Goal: Information Seeking & Learning: Learn about a topic

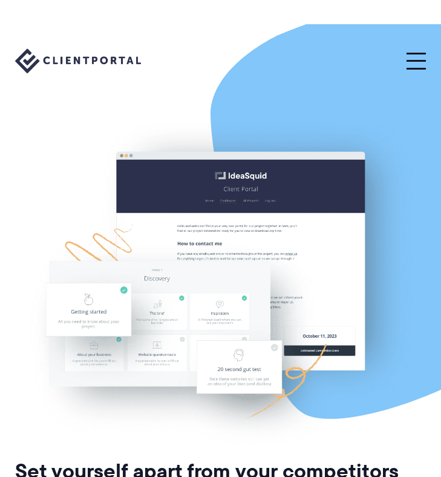
click at [410, 64] on button at bounding box center [416, 61] width 19 height 16
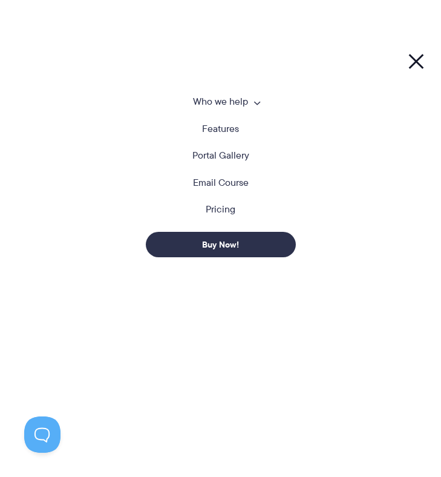
click at [238, 127] on link "Features" at bounding box center [220, 129] width 37 height 10
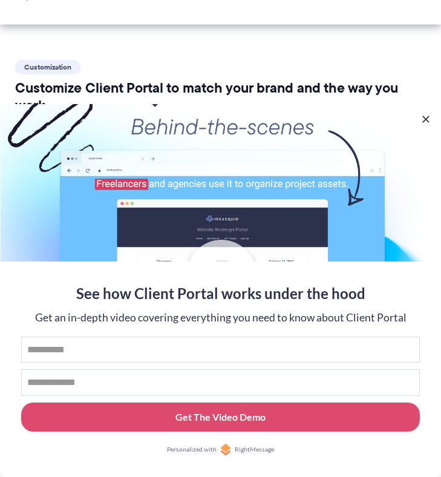
scroll to position [740, 0]
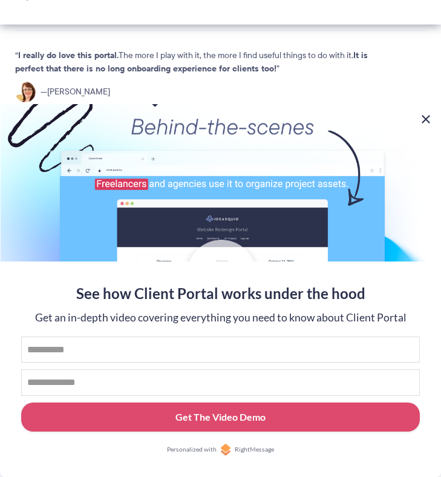
click at [426, 117] on button at bounding box center [426, 119] width 15 height 15
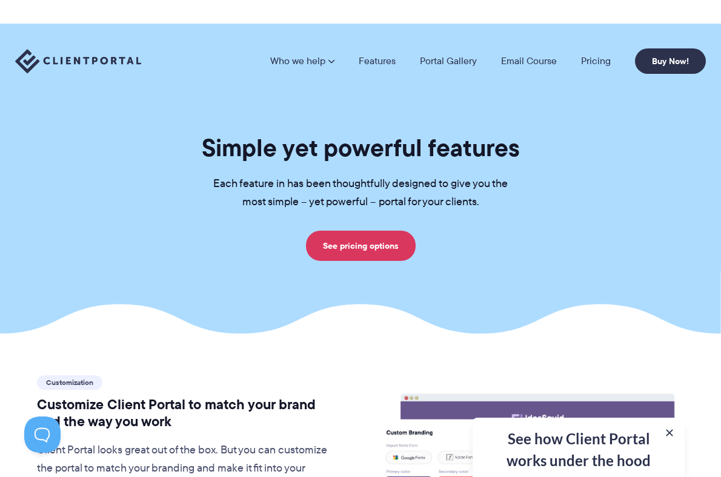
scroll to position [0, 0]
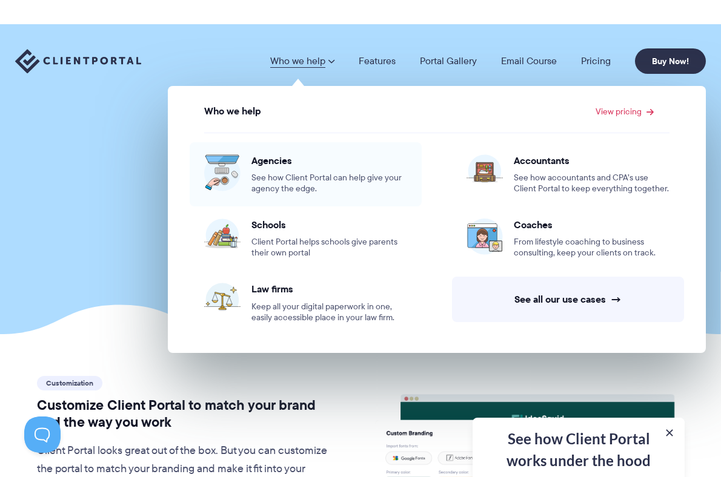
click at [283, 170] on div "Agencies See how Client Portal can help give your agency the edge." at bounding box center [329, 174] width 156 height 40
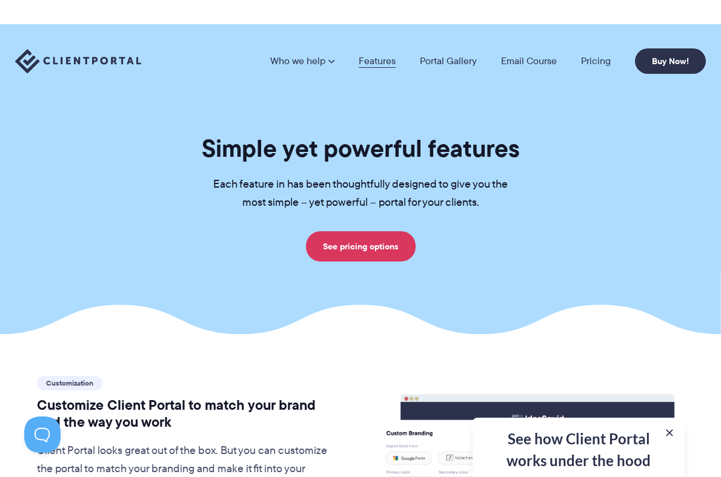
click at [375, 65] on link "Features" at bounding box center [376, 61] width 37 height 10
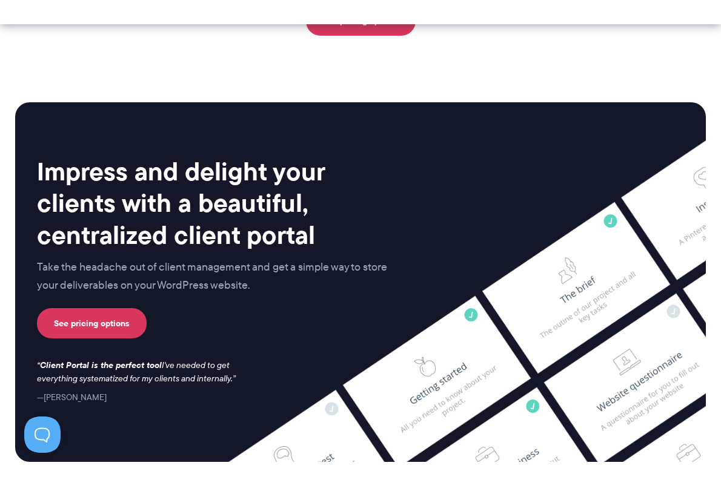
scroll to position [3233, 0]
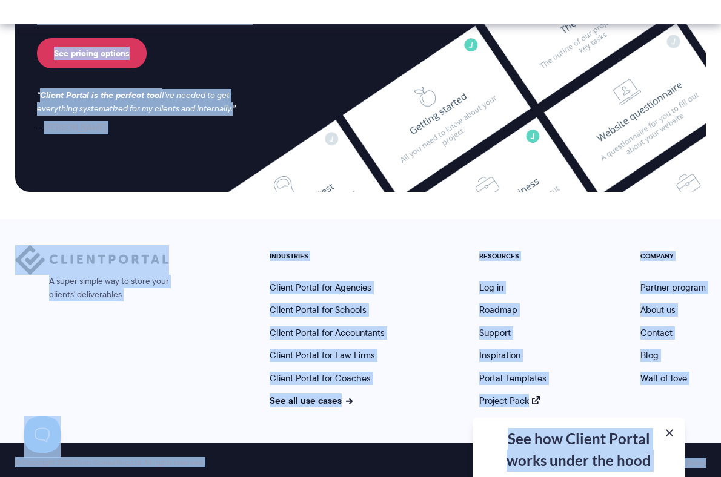
click at [436, 300] on nav "INDUSTRIES Client Portal for Agencies Client Portal for Schools Client Portal f…" at bounding box center [487, 325] width 454 height 161
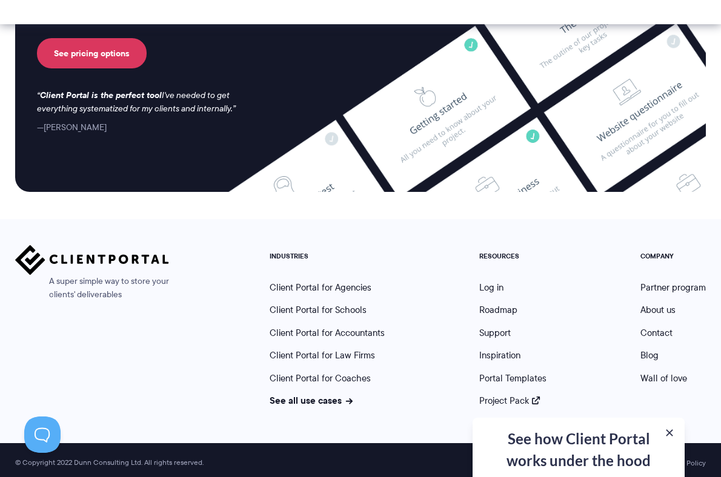
click at [436, 300] on nav "INDUSTRIES Client Portal for Agencies Client Portal for Schools Client Portal f…" at bounding box center [487, 325] width 454 height 161
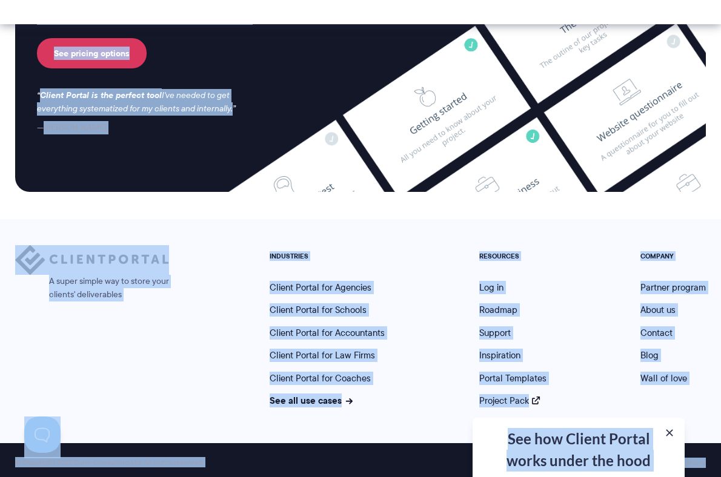
copy body "Who we help Who we help View pricing Agencies See how Client Portal can help gi…"
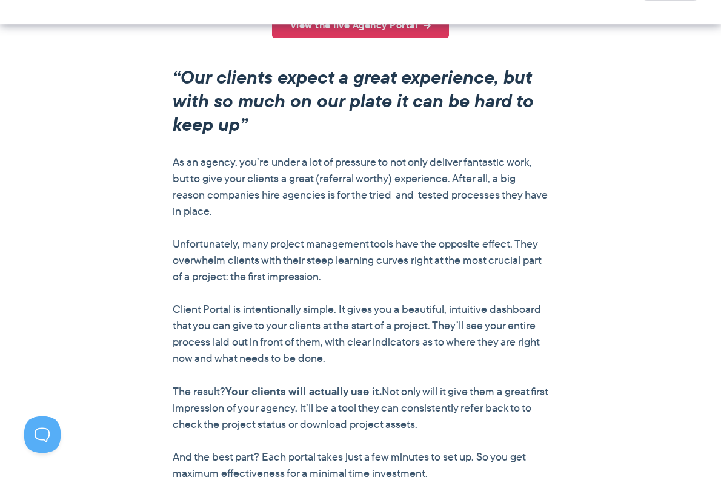
scroll to position [965, 0]
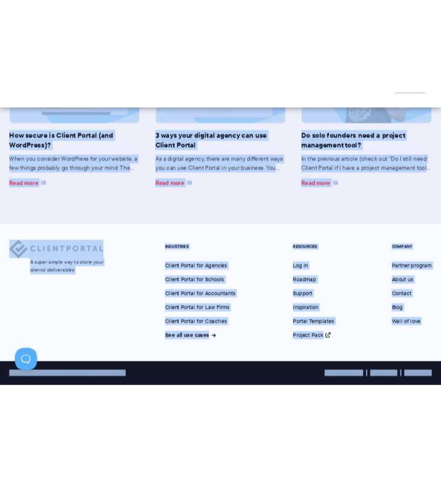
scroll to position [3393, 0]
